Goal: Download file/media

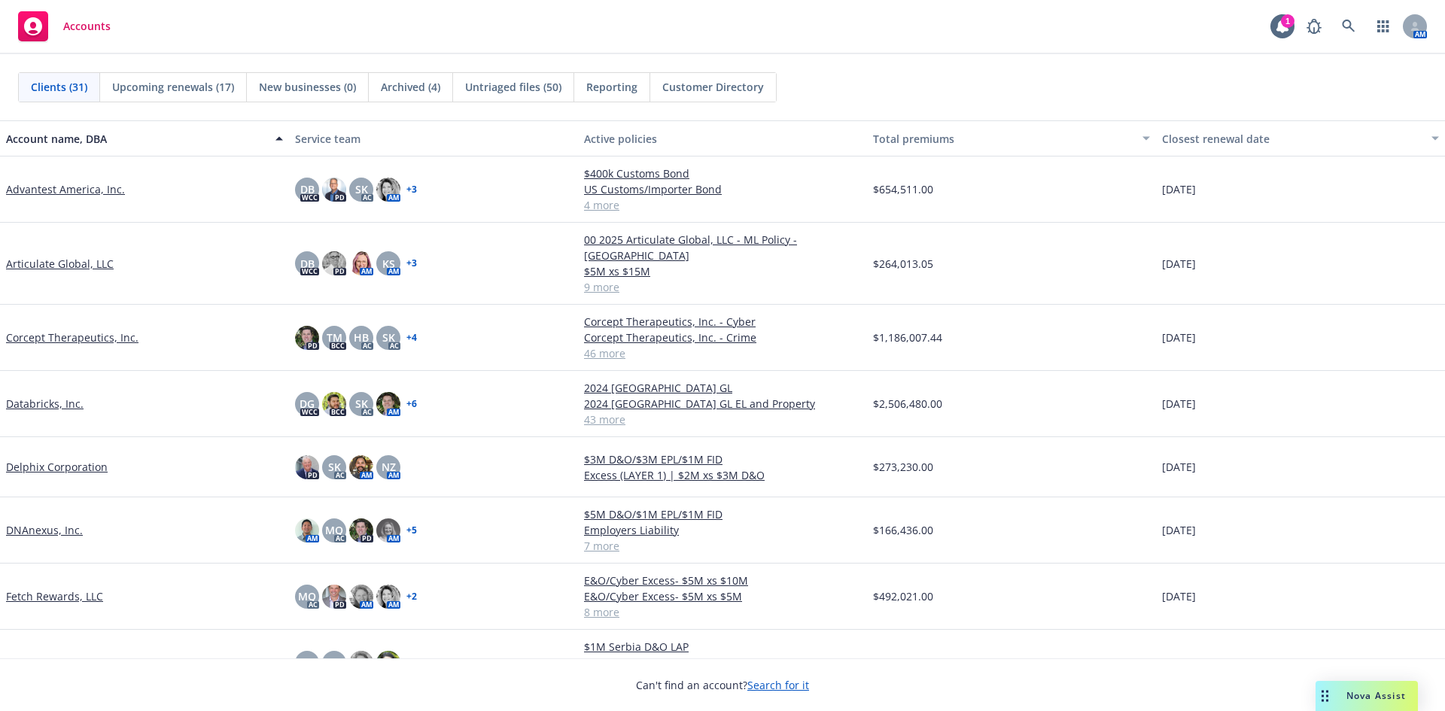
click at [62, 330] on link "Corcept Therapeutics, Inc." at bounding box center [72, 338] width 132 height 16
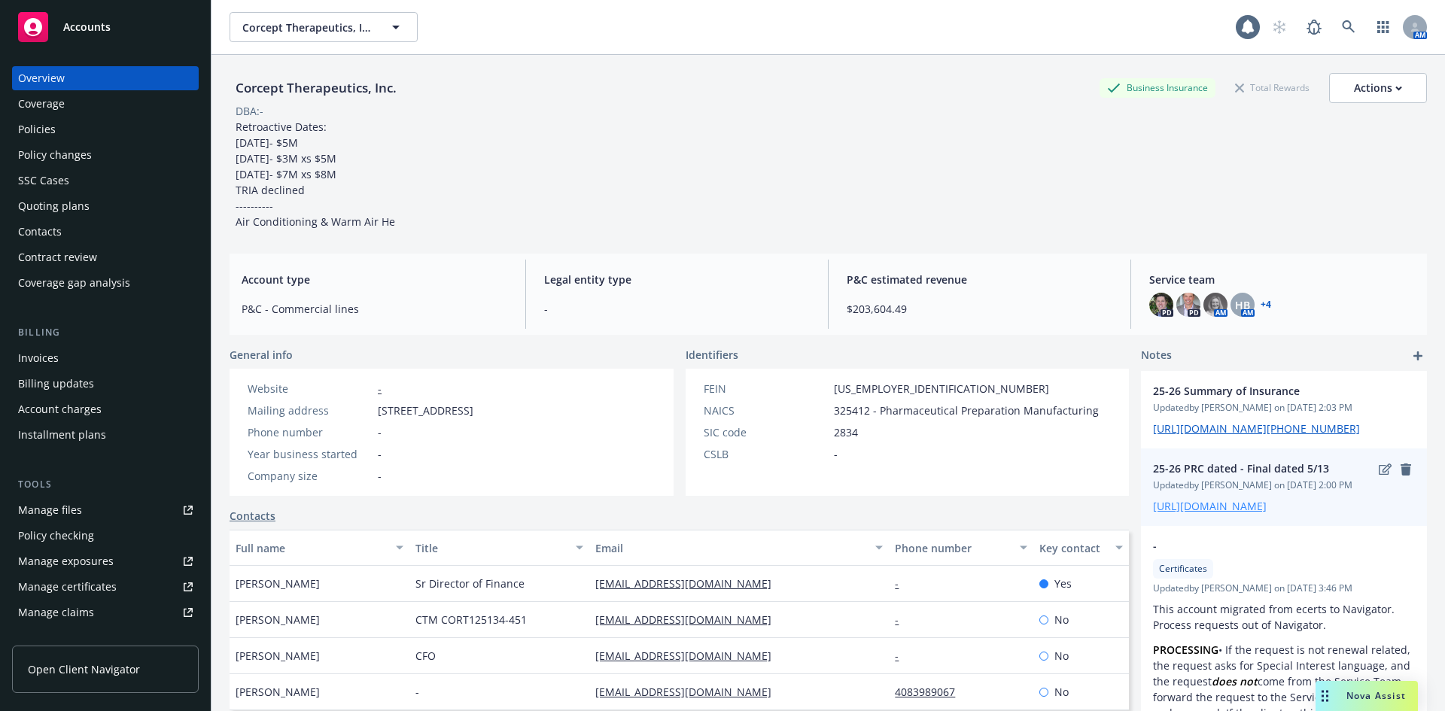
click at [1205, 513] on link "[URL][DOMAIN_NAME]" at bounding box center [1210, 506] width 114 height 14
